Goal: Navigation & Orientation: Find specific page/section

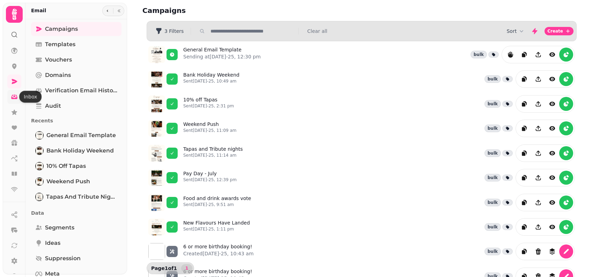
click at [17, 96] on icon at bounding box center [14, 97] width 6 height 5
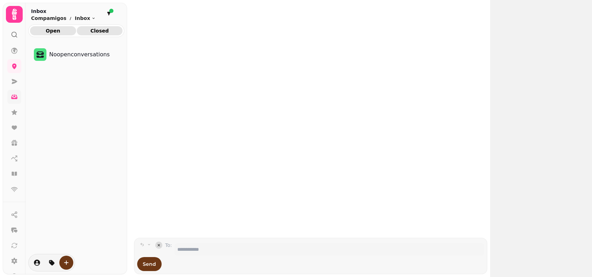
click at [90, 31] on span "Closed" at bounding box center [99, 30] width 35 height 5
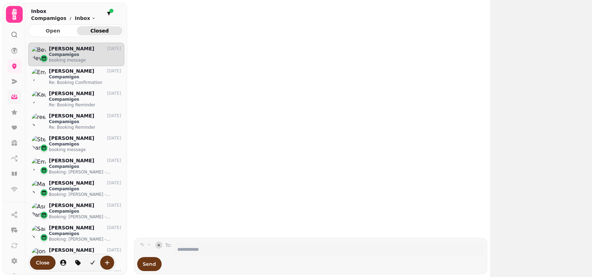
scroll to position [221, 89]
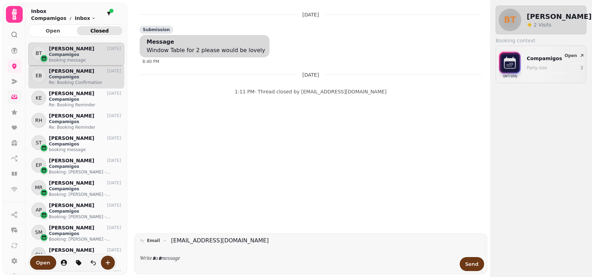
click at [59, 80] on p "Re: Booking Confirmation" at bounding box center [85, 83] width 72 height 6
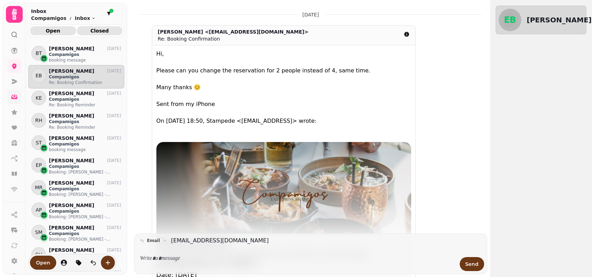
click at [40, 33] on button "Open" at bounding box center [53, 30] width 46 height 9
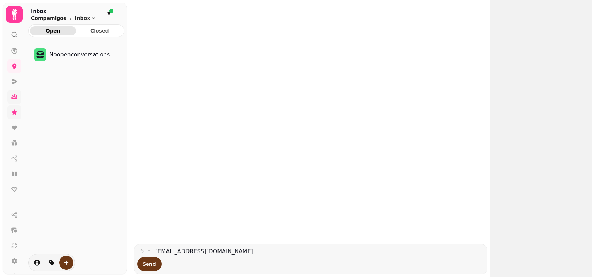
click at [15, 116] on link at bounding box center [14, 112] width 14 height 14
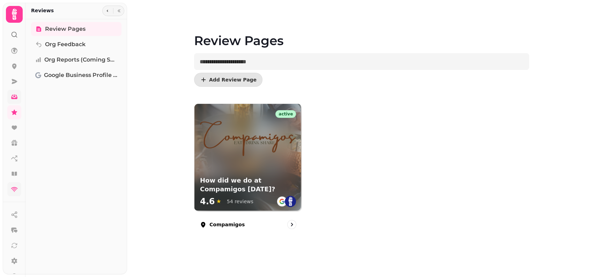
click at [18, 188] on link at bounding box center [14, 189] width 14 height 14
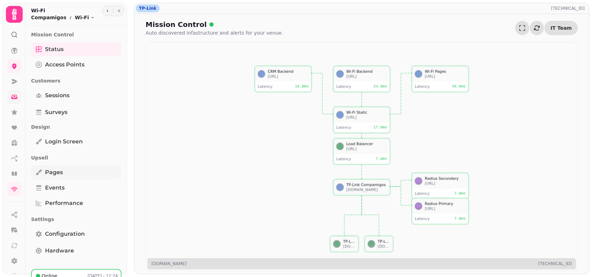
scroll to position [14, 0]
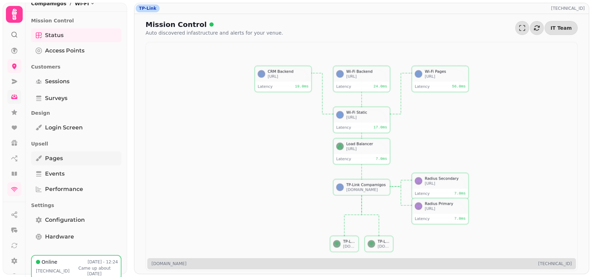
click at [69, 159] on link "Pages" at bounding box center [76, 158] width 90 height 14
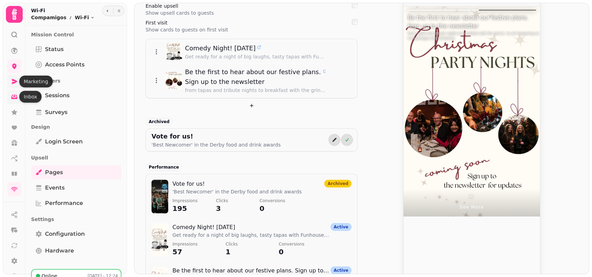
click at [13, 78] on icon at bounding box center [14, 81] width 7 height 7
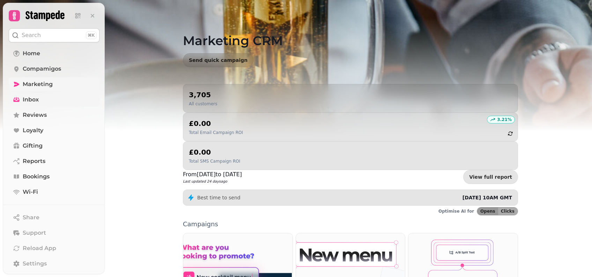
scroll to position [159, 0]
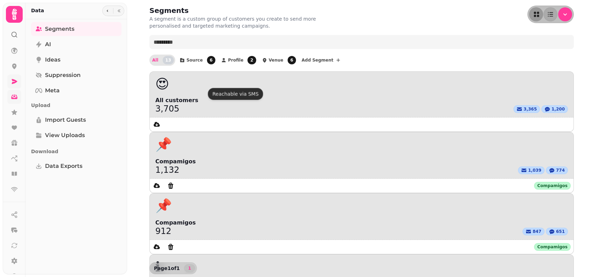
scroll to position [70, 0]
